Goal: Find specific page/section: Find specific page/section

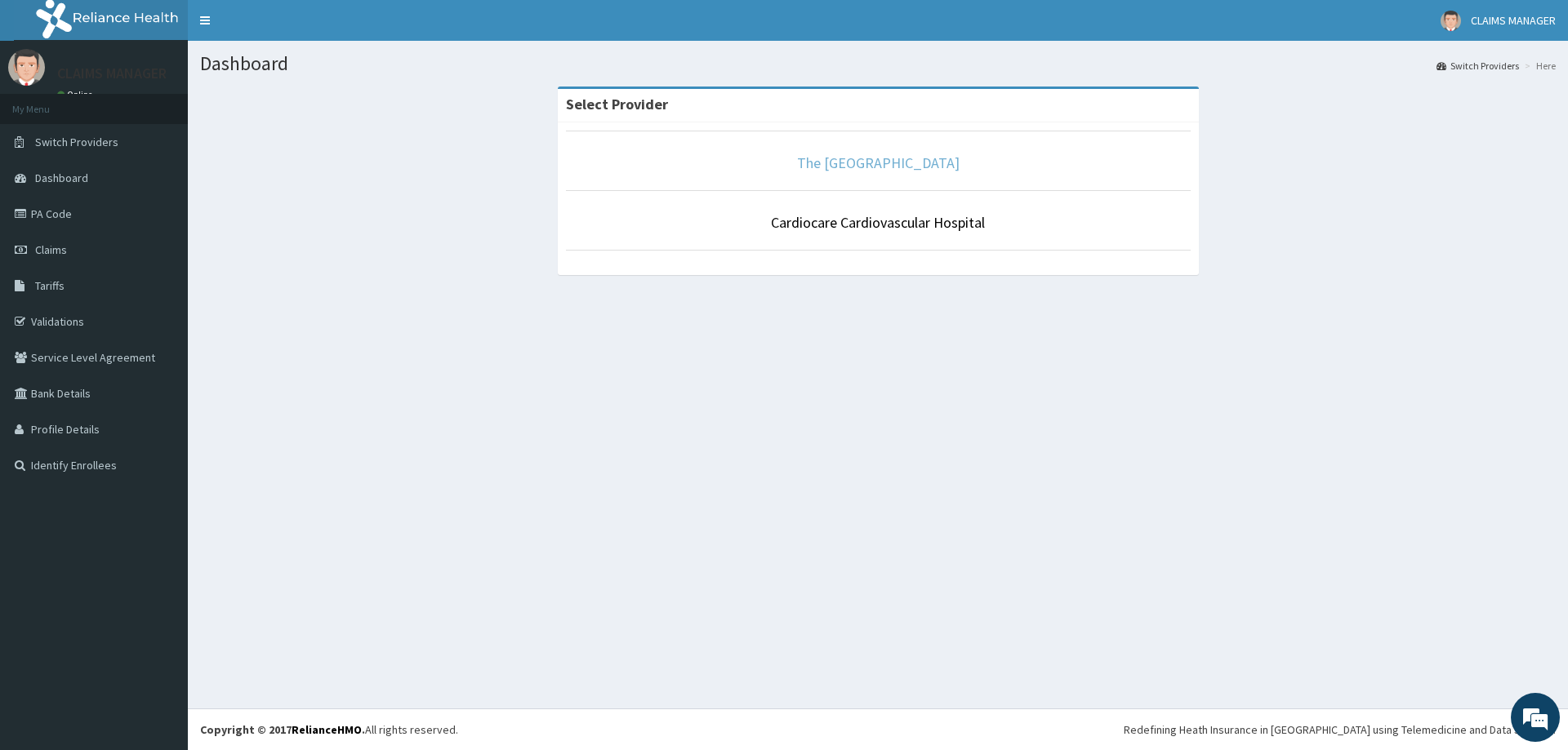
click at [870, 170] on link "The [GEOGRAPHIC_DATA]" at bounding box center [878, 162] width 162 height 19
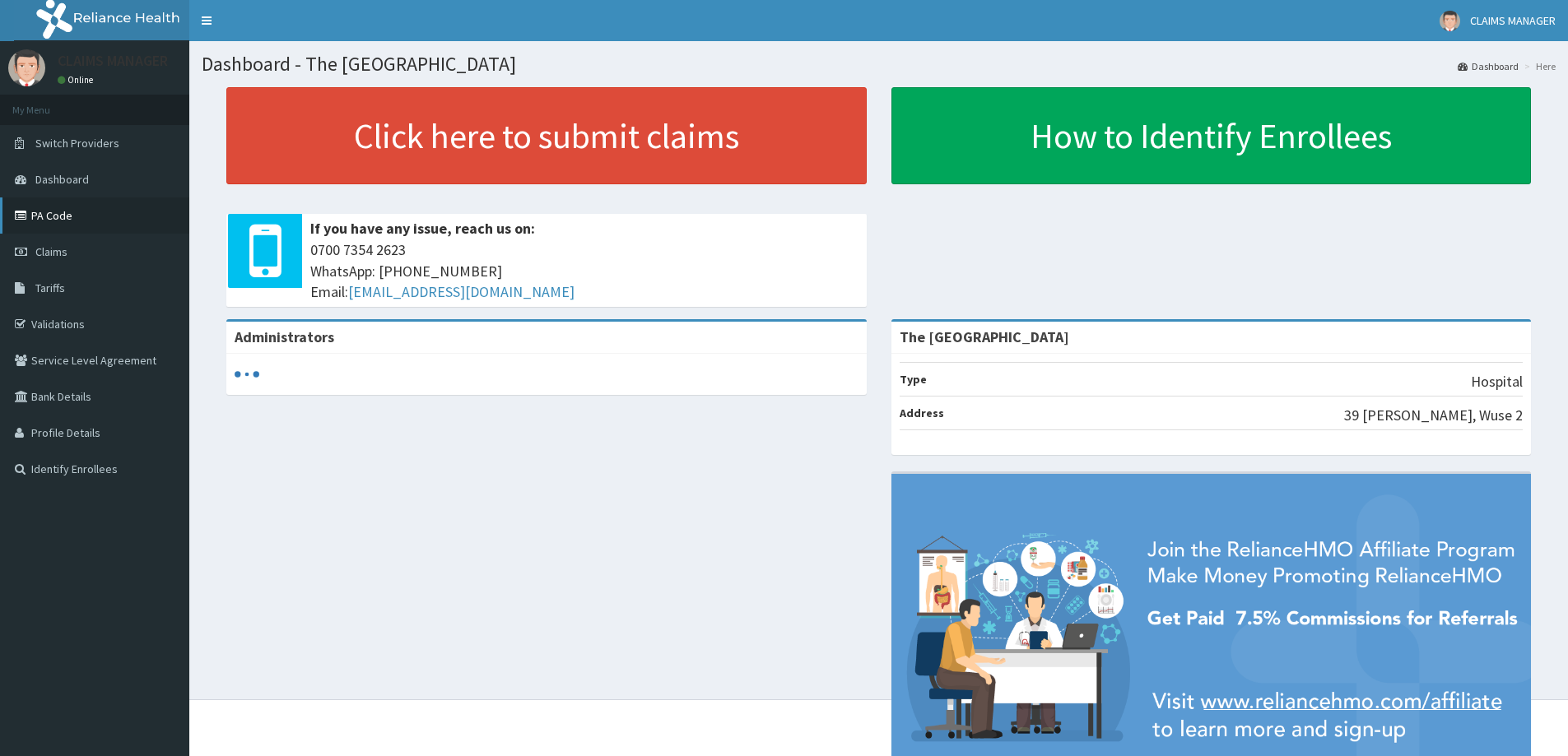
click at [65, 217] on link "PA Code" at bounding box center [94, 216] width 189 height 36
